Goal: Task Accomplishment & Management: Complete application form

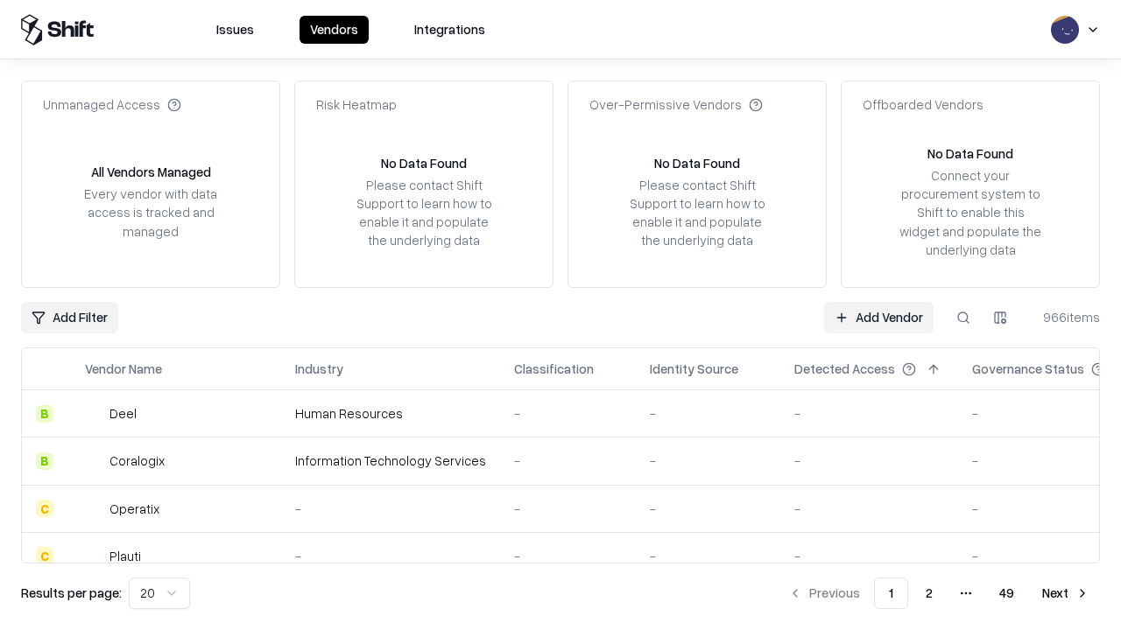
click at [878, 317] on link "Add Vendor" at bounding box center [878, 318] width 109 height 32
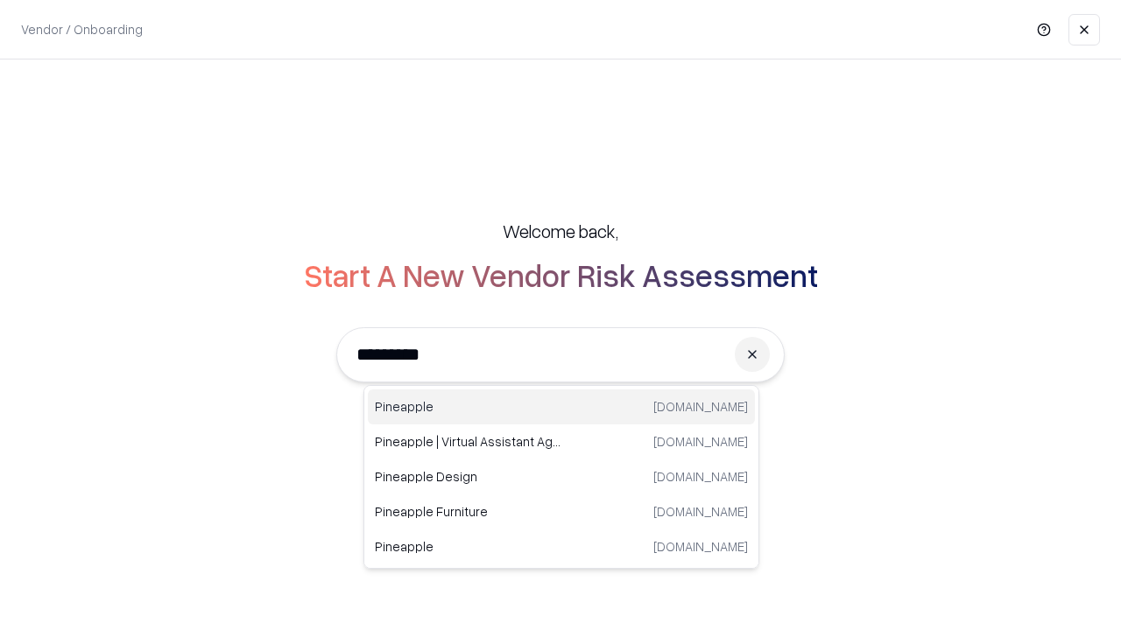
click at [561, 407] on div "Pineapple [DOMAIN_NAME]" at bounding box center [561, 407] width 387 height 35
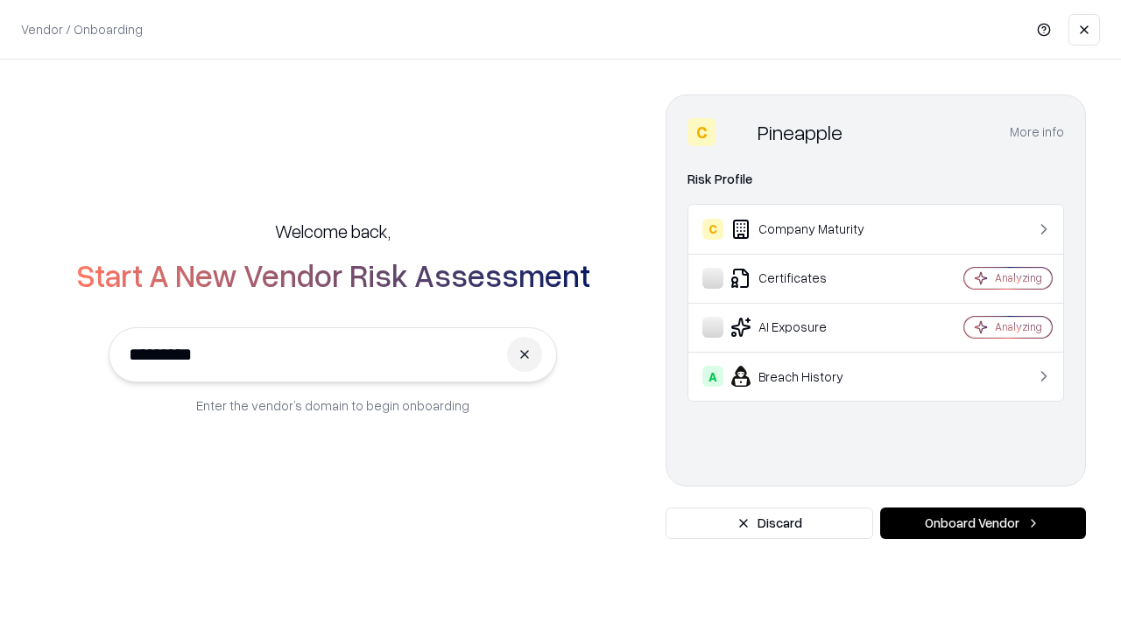
type input "*********"
click at [982, 524] on button "Onboard Vendor" at bounding box center [983, 524] width 206 height 32
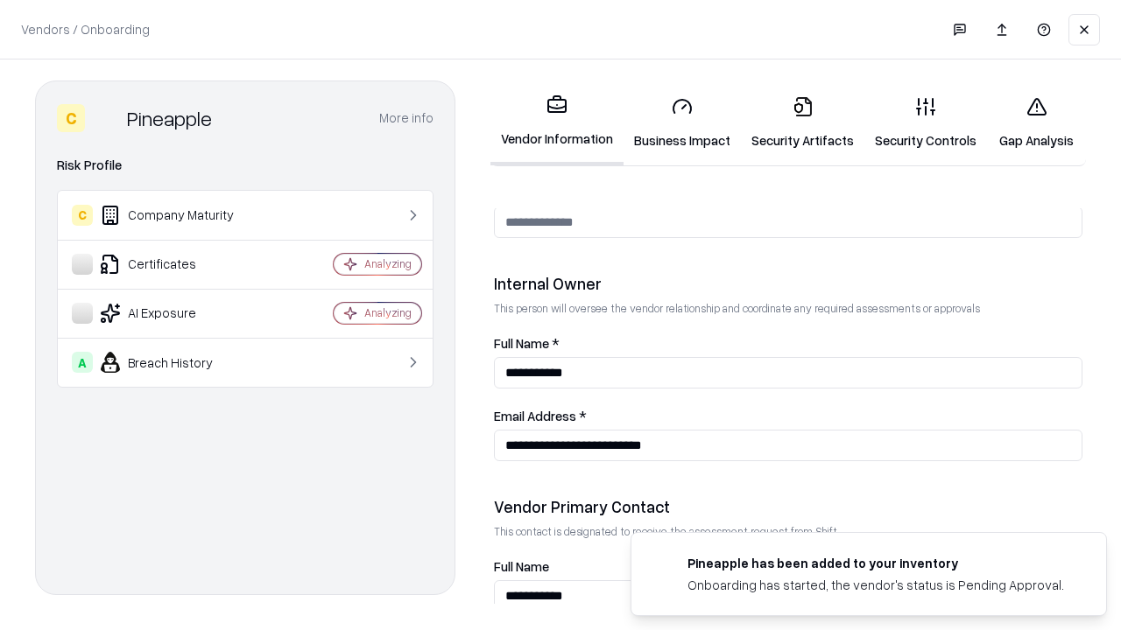
scroll to position [907, 0]
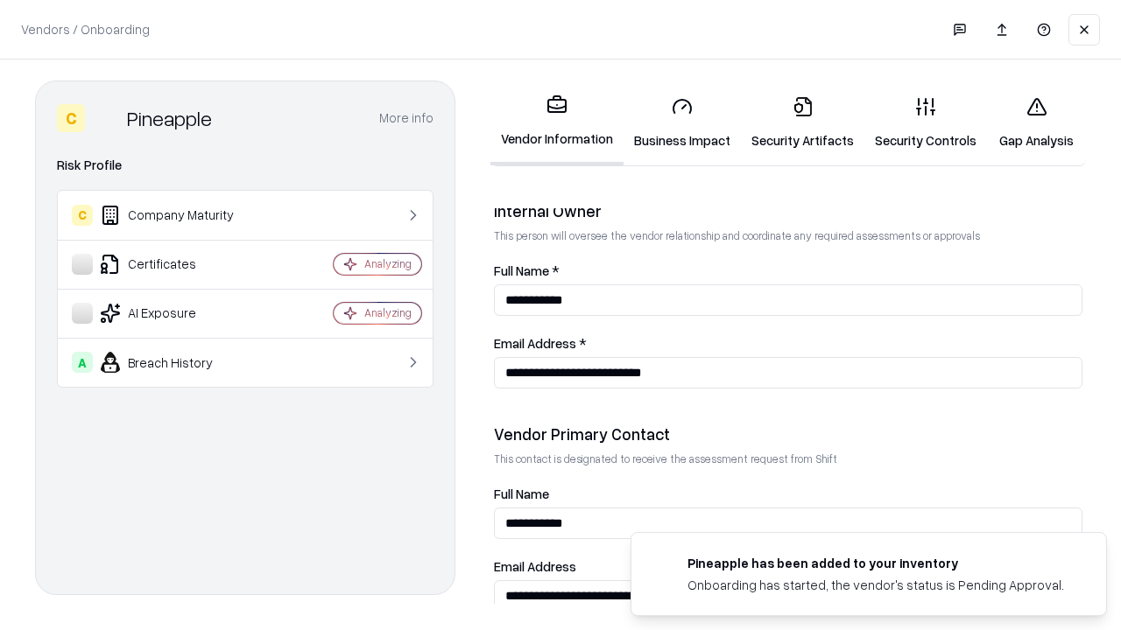
click at [682, 123] on link "Business Impact" at bounding box center [681, 122] width 117 height 81
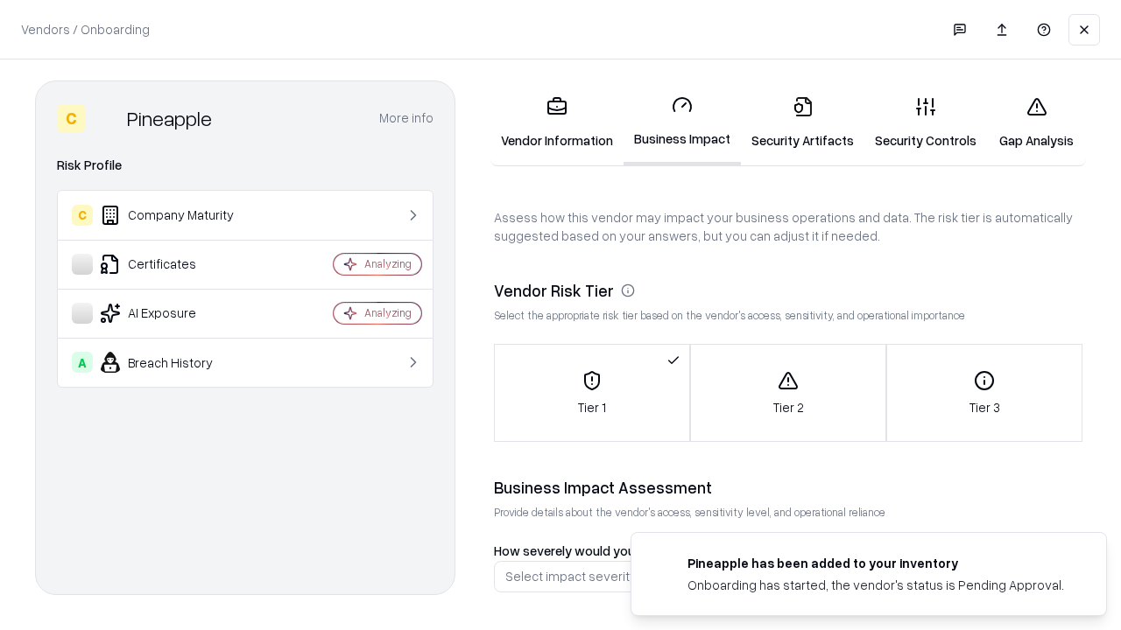
click at [802, 123] on link "Security Artifacts" at bounding box center [802, 122] width 123 height 81
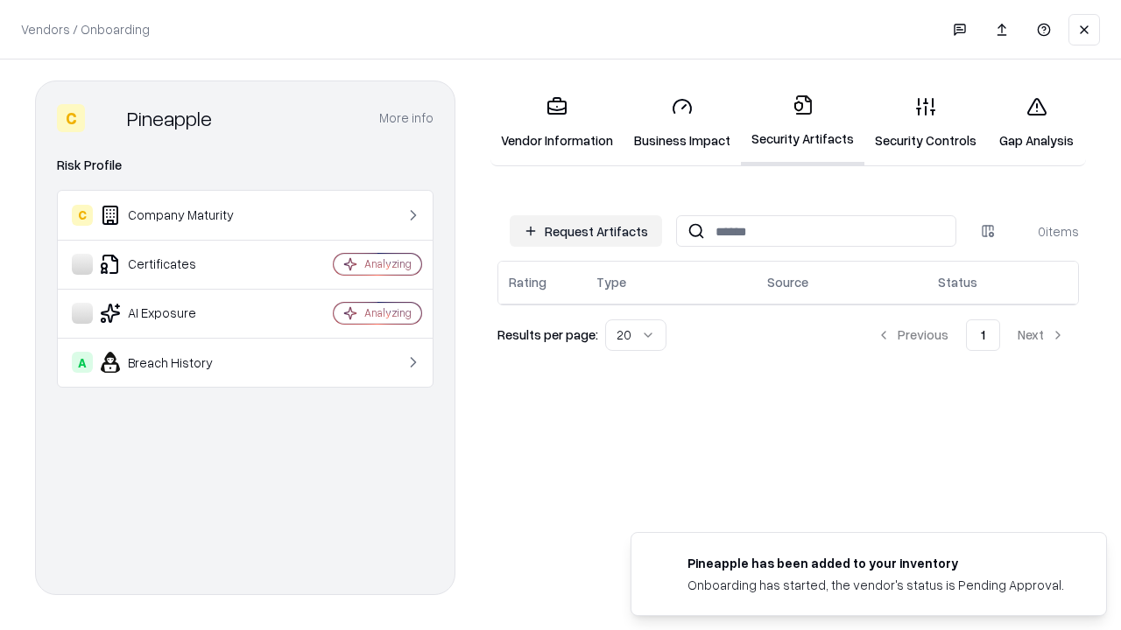
click at [586, 231] on button "Request Artifacts" at bounding box center [586, 231] width 152 height 32
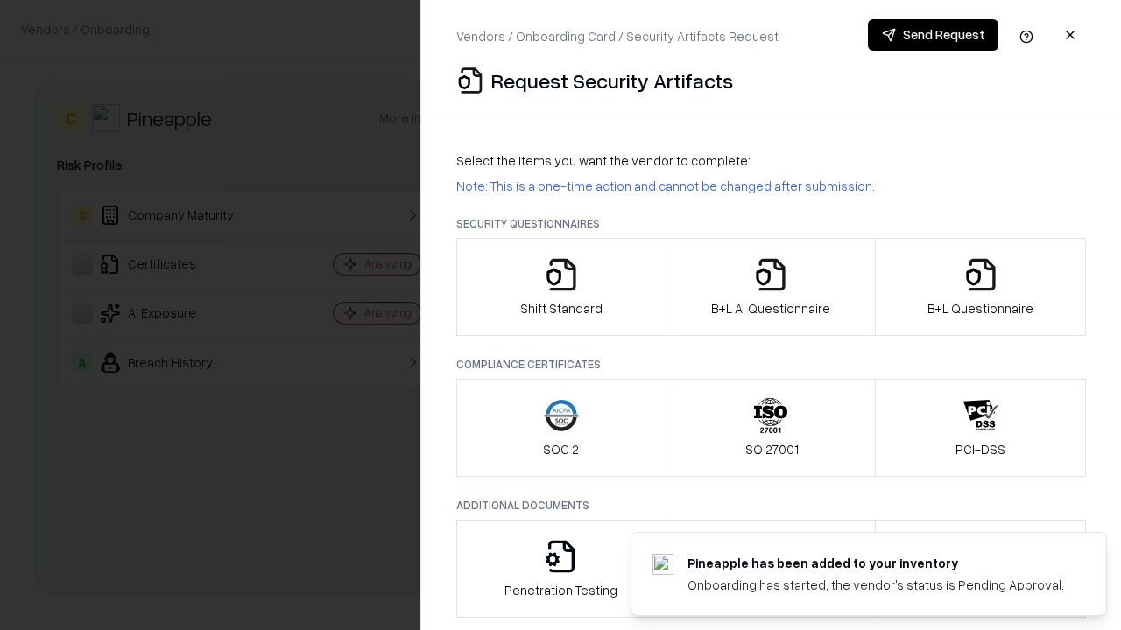
click at [560, 287] on icon "button" at bounding box center [561, 274] width 35 height 35
click at [933, 35] on button "Send Request" at bounding box center [933, 35] width 130 height 32
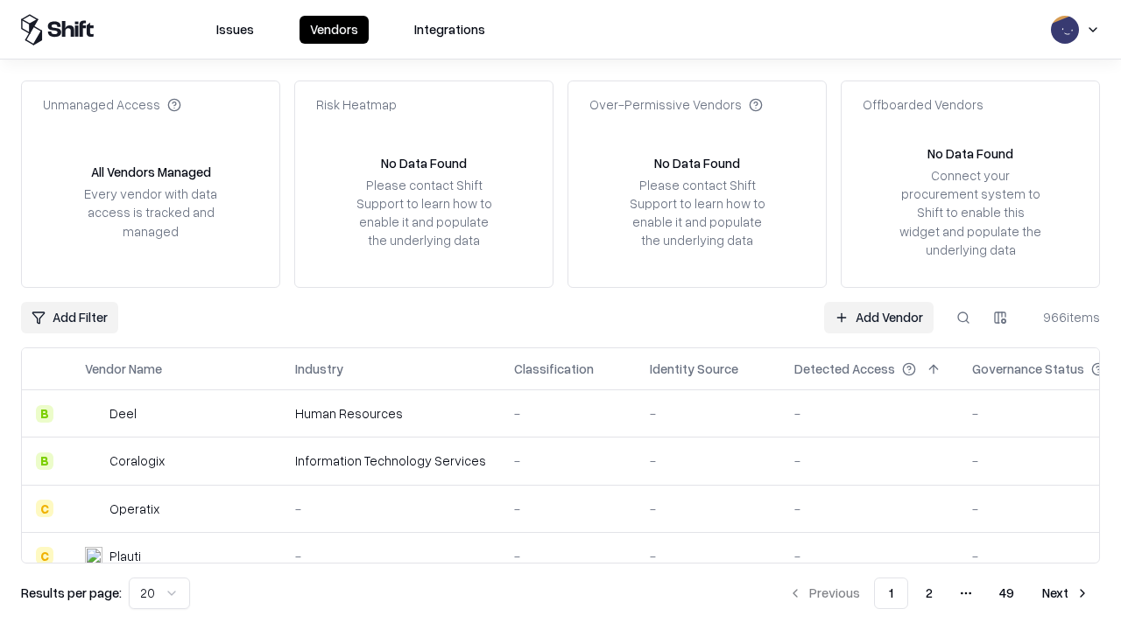
click at [963, 317] on button at bounding box center [963, 318] width 32 height 32
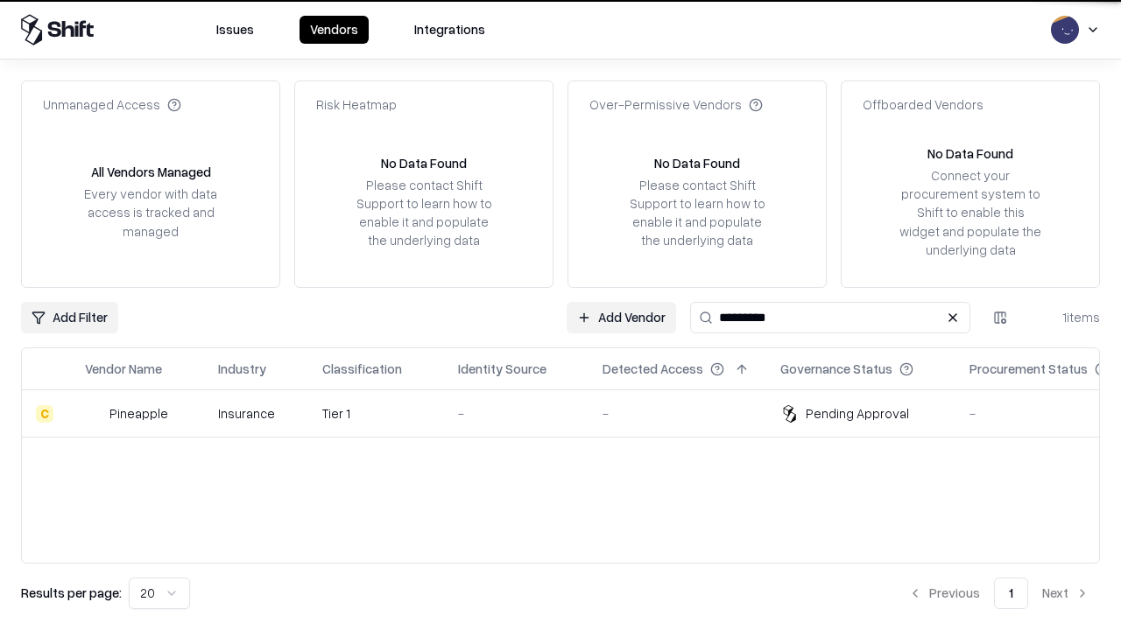
type input "*********"
click at [571, 413] on div "-" at bounding box center [516, 414] width 116 height 18
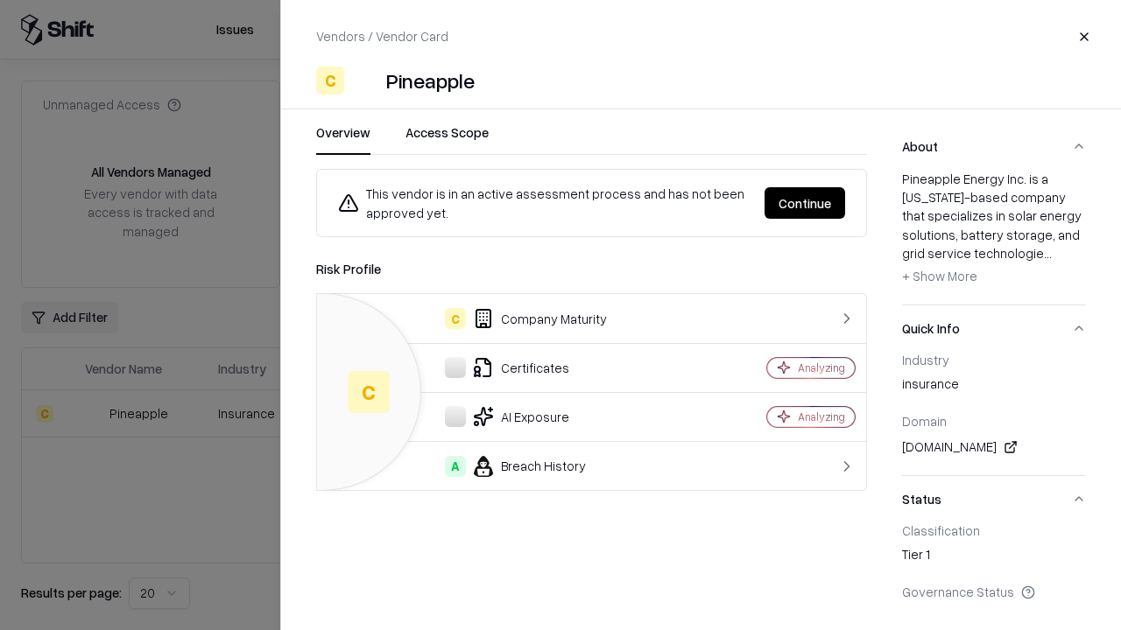
click at [805, 203] on button "Continue" at bounding box center [804, 203] width 81 height 32
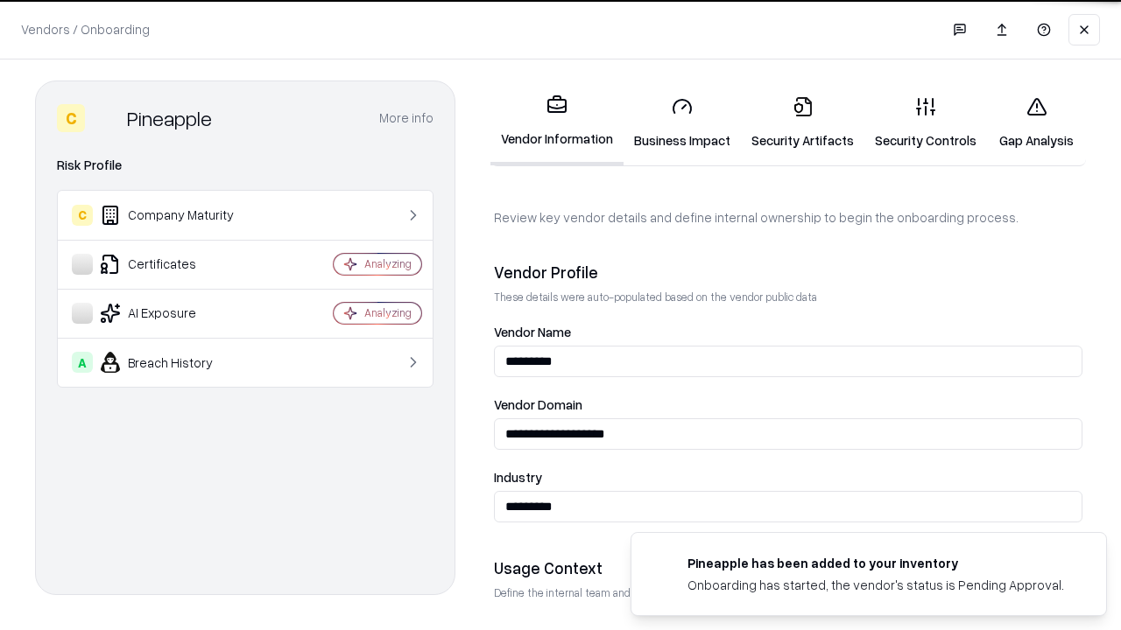
click at [802, 123] on link "Security Artifacts" at bounding box center [802, 122] width 123 height 81
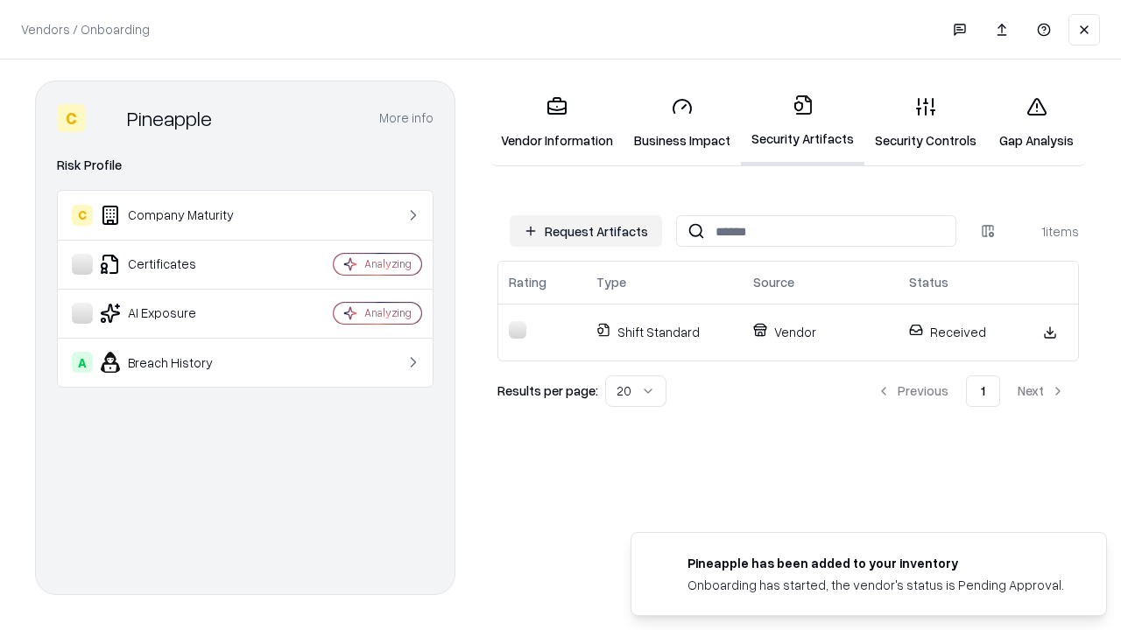
click at [926, 123] on link "Security Controls" at bounding box center [925, 122] width 123 height 81
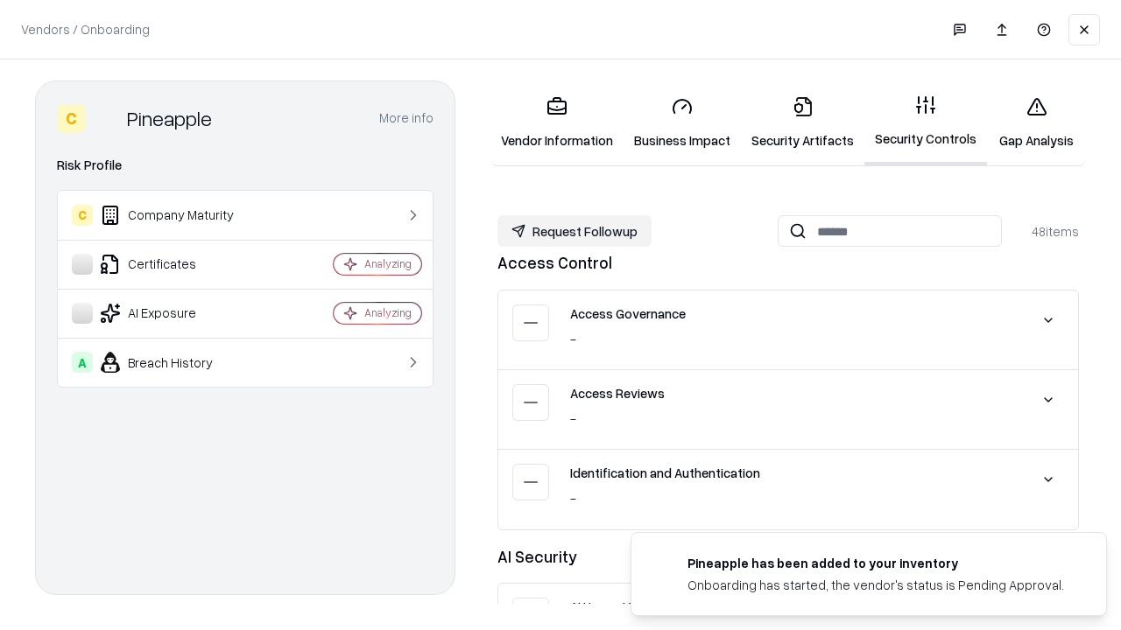
click at [574, 231] on button "Request Followup" at bounding box center [574, 231] width 154 height 32
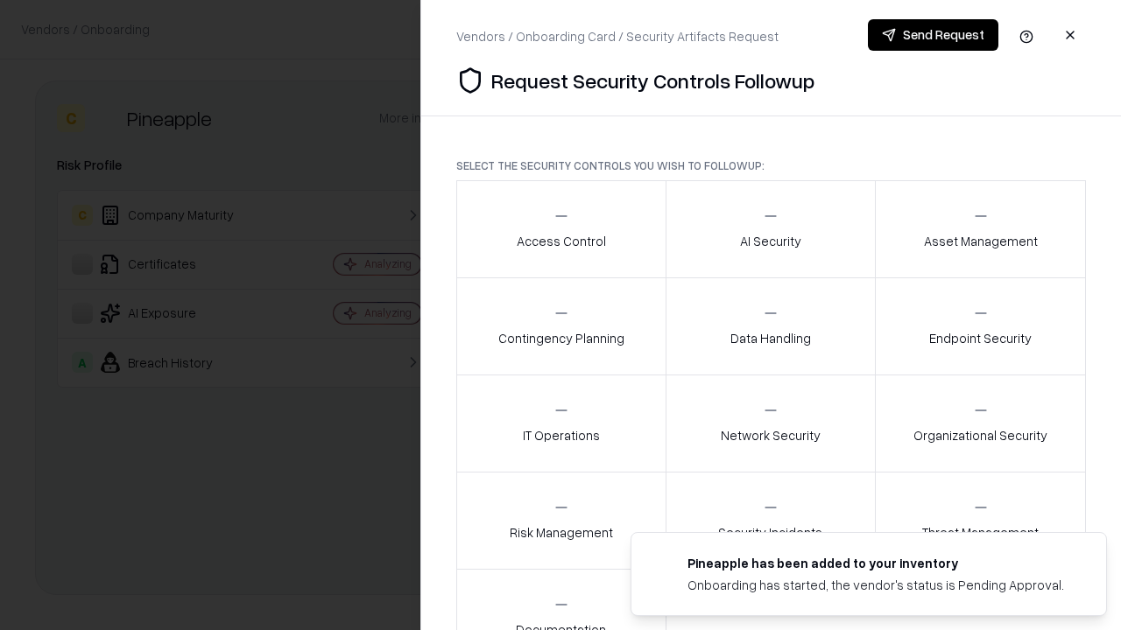
click at [560, 229] on div "Access Control" at bounding box center [561, 229] width 89 height 43
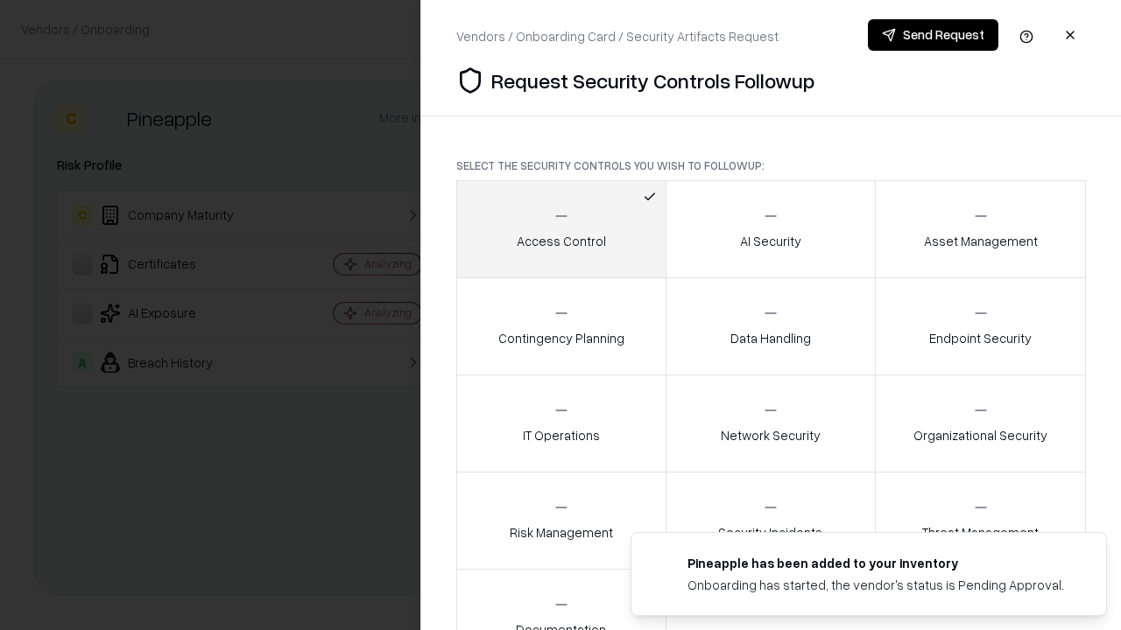
click at [933, 35] on button "Send Request" at bounding box center [933, 35] width 130 height 32
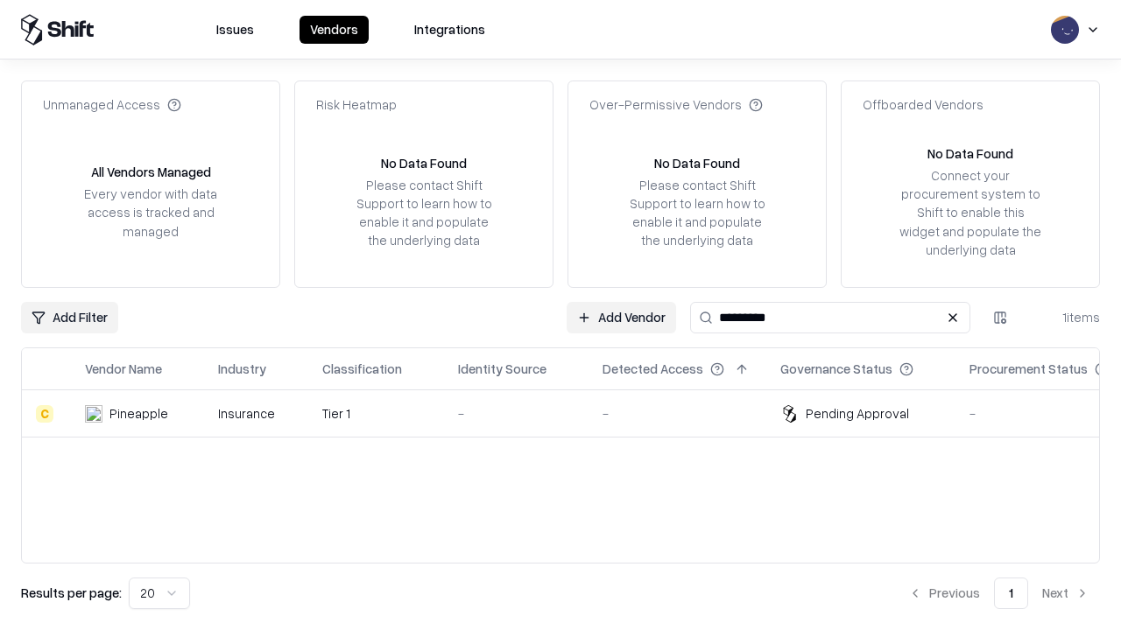
type input "*********"
click at [571, 413] on div "-" at bounding box center [516, 414] width 116 height 18
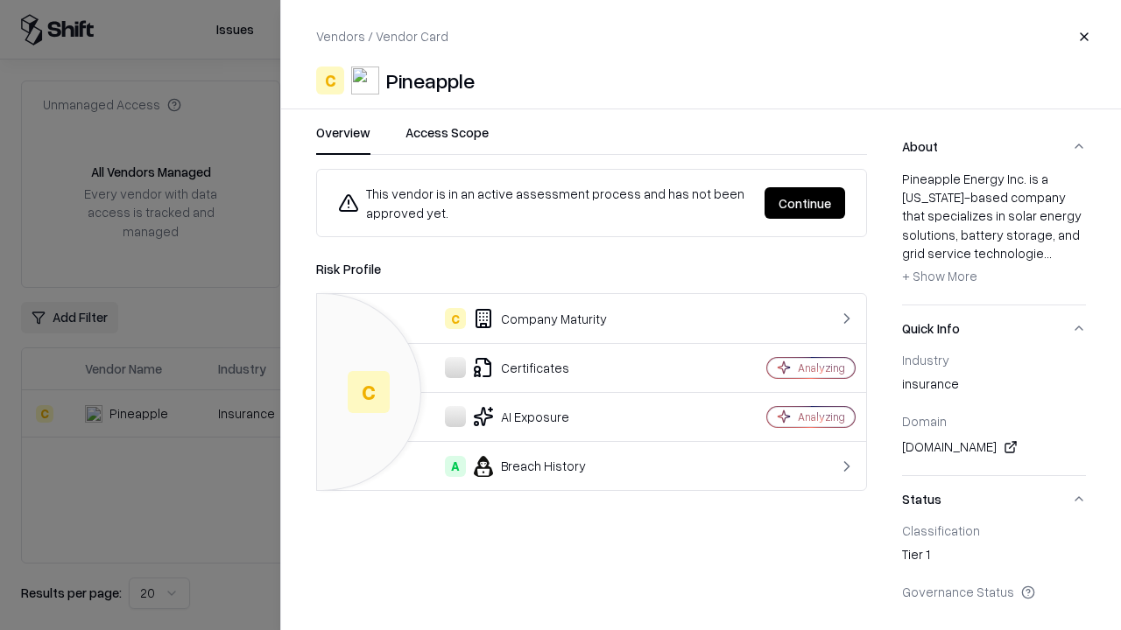
click at [805, 203] on button "Continue" at bounding box center [804, 203] width 81 height 32
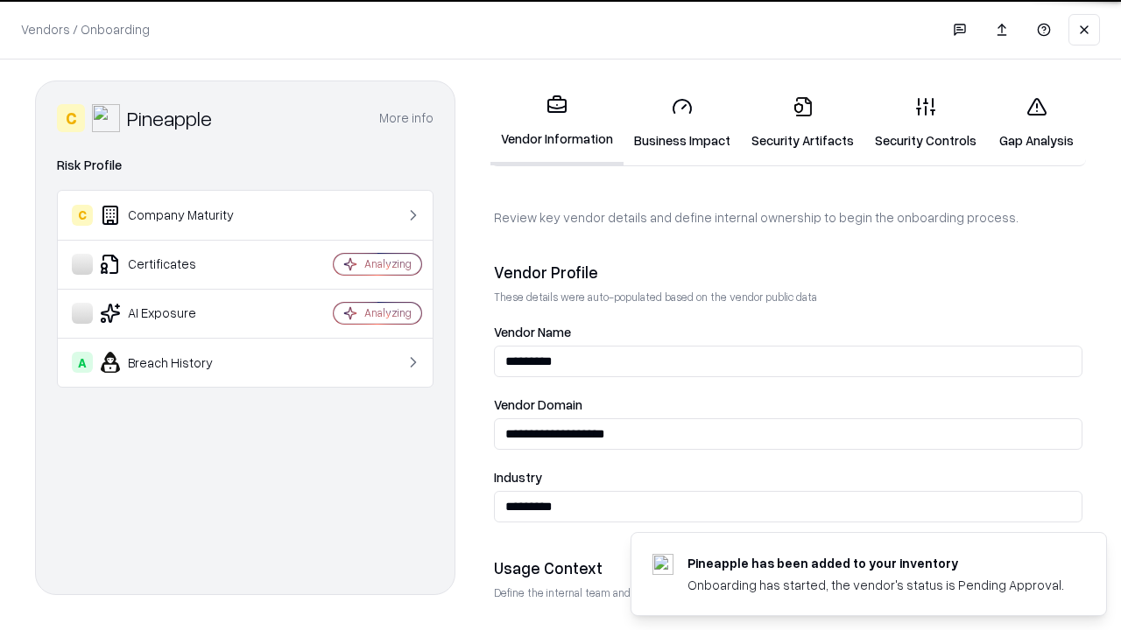
click at [1036, 123] on link "Gap Analysis" at bounding box center [1036, 122] width 99 height 81
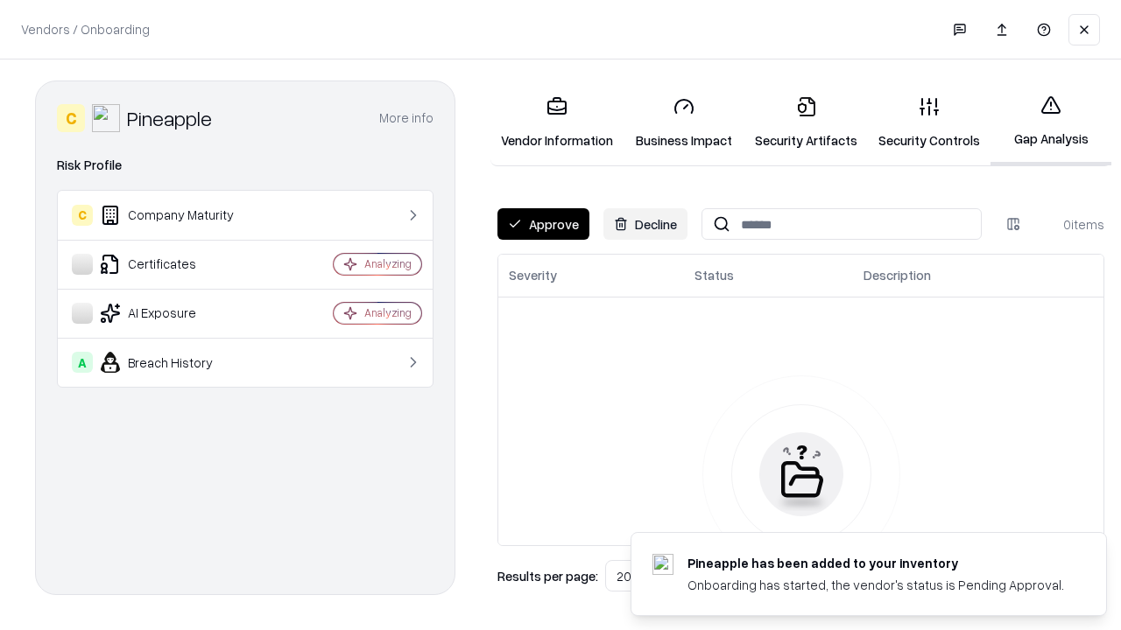
click at [543, 224] on button "Approve" at bounding box center [543, 224] width 92 height 32
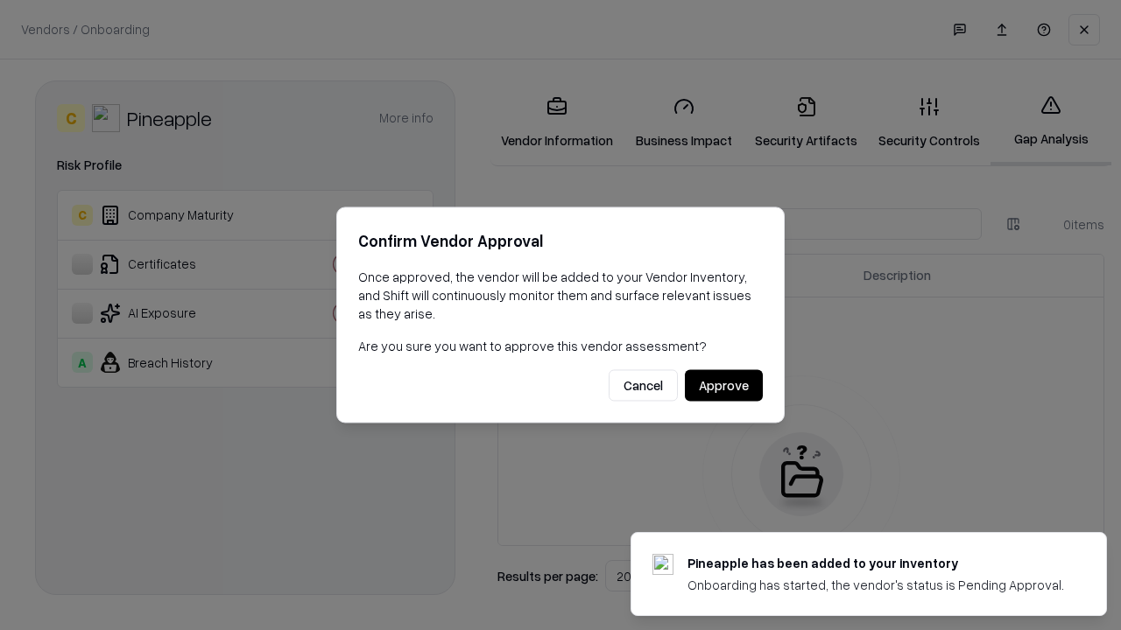
click at [723, 385] on button "Approve" at bounding box center [724, 386] width 78 height 32
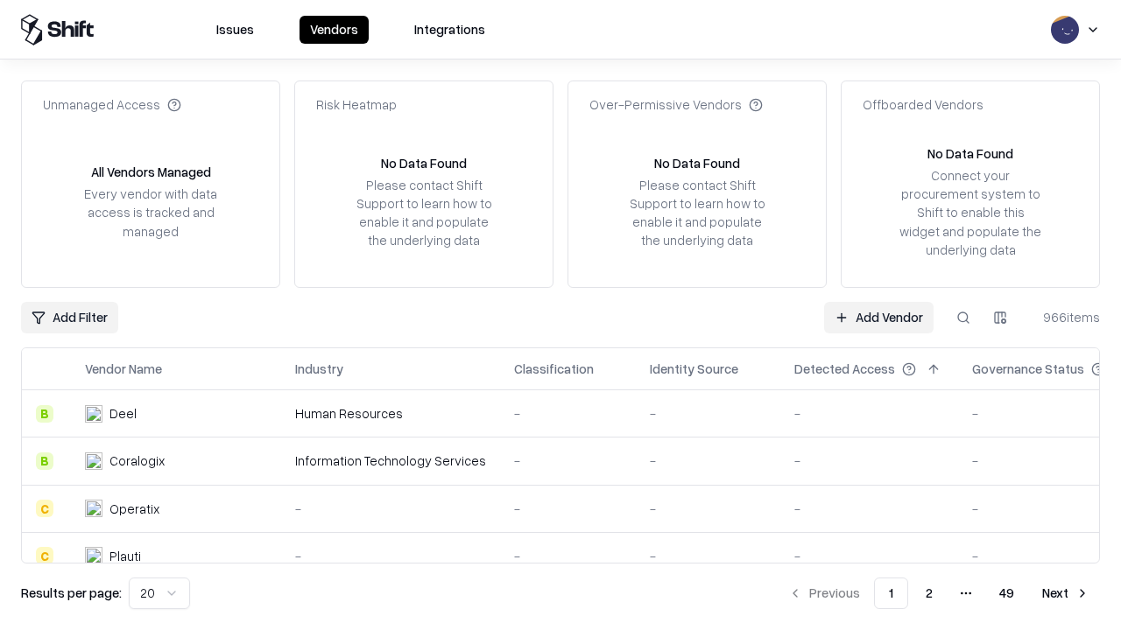
type input "*********"
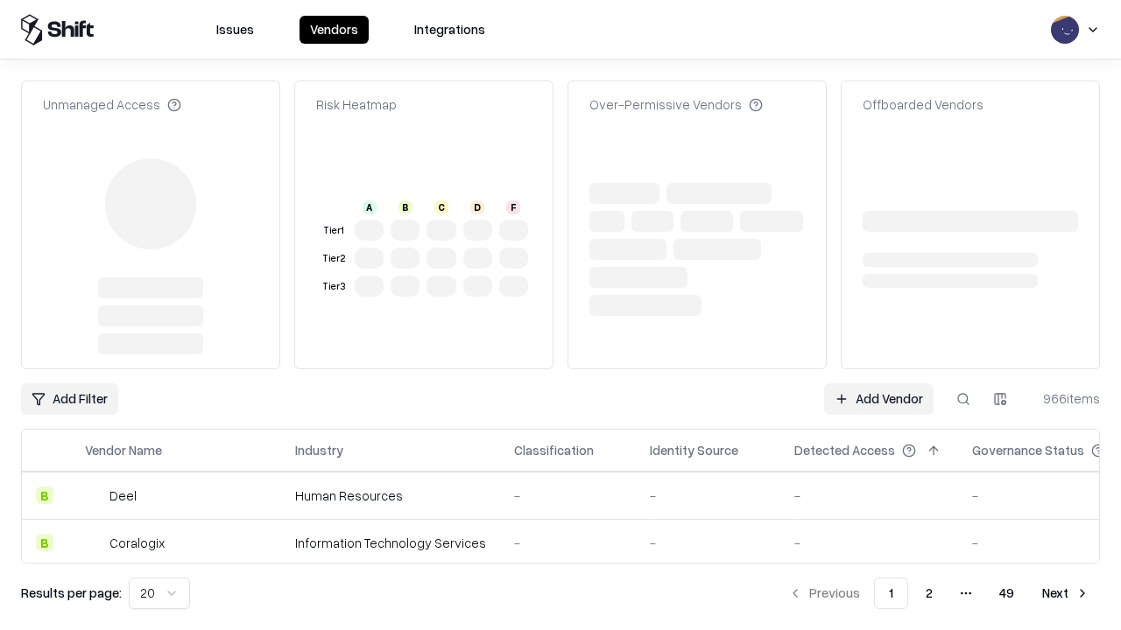
click at [878, 384] on link "Add Vendor" at bounding box center [878, 400] width 109 height 32
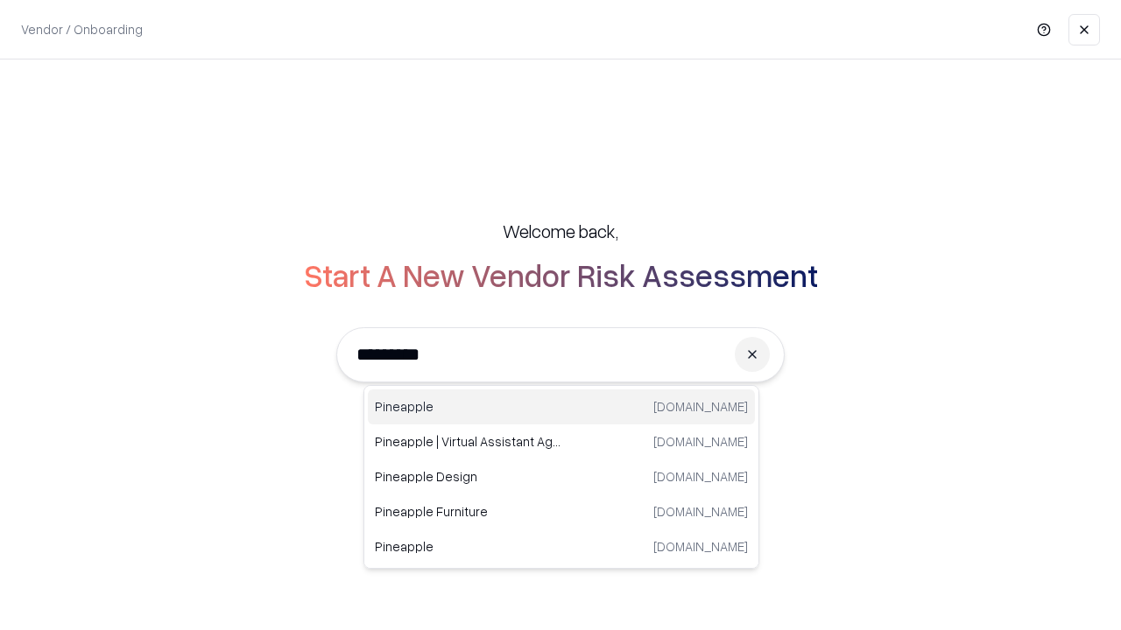
click at [561, 407] on div "Pineapple [DOMAIN_NAME]" at bounding box center [561, 407] width 387 height 35
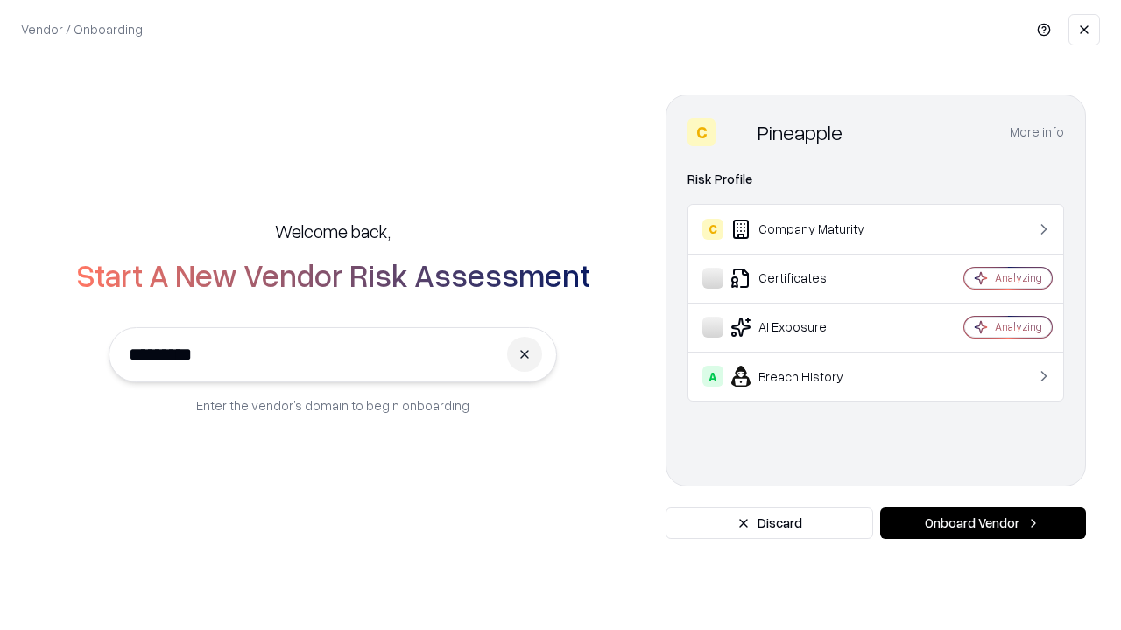
type input "*********"
click at [982, 524] on button "Onboard Vendor" at bounding box center [983, 524] width 206 height 32
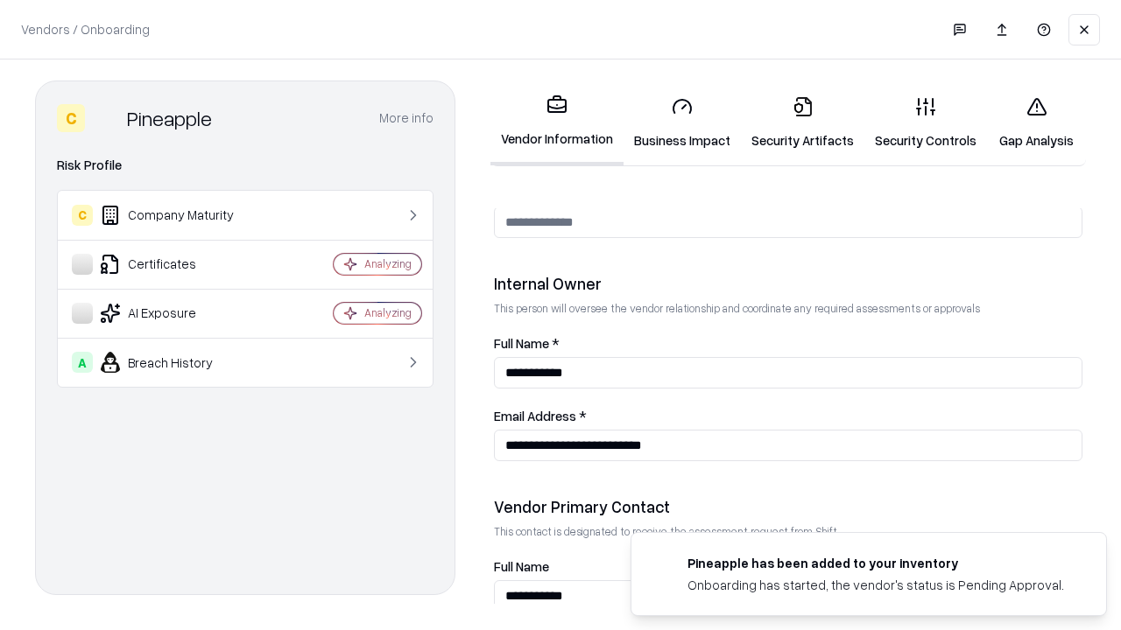
scroll to position [907, 0]
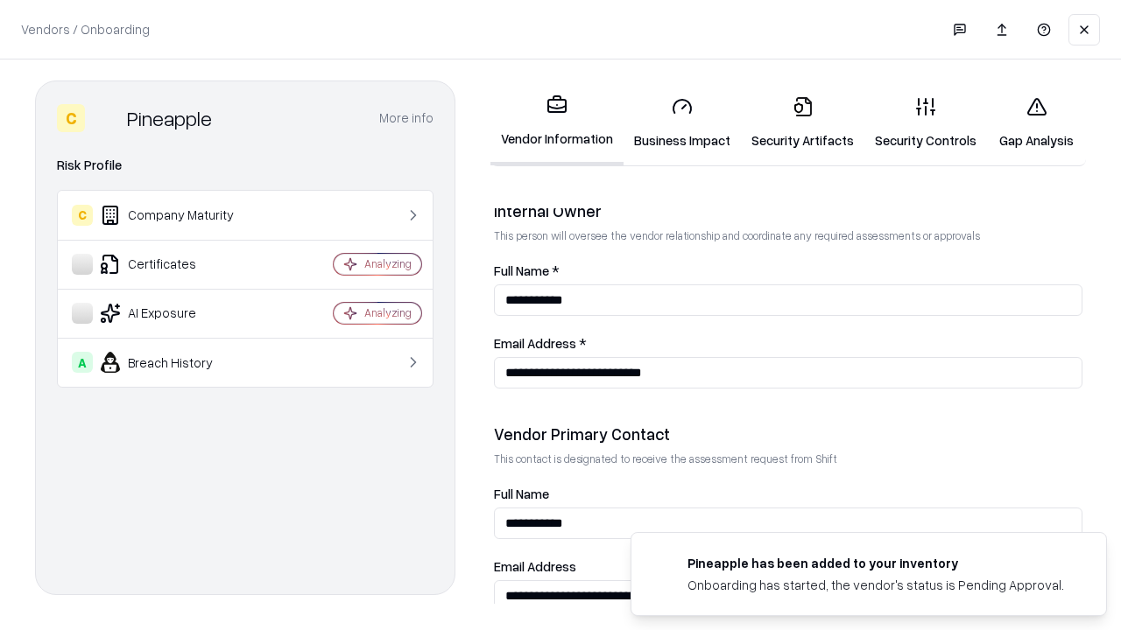
click at [1036, 123] on link "Gap Analysis" at bounding box center [1036, 122] width 99 height 81
